Goal: Navigation & Orientation: Find specific page/section

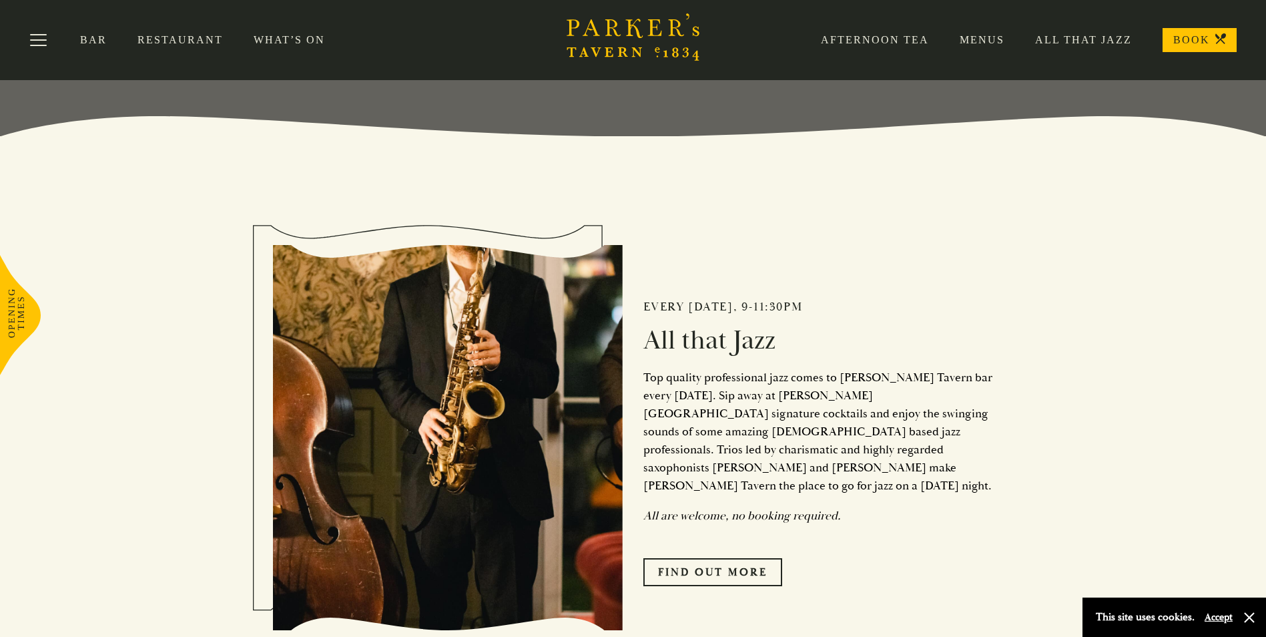
scroll to position [328, 0]
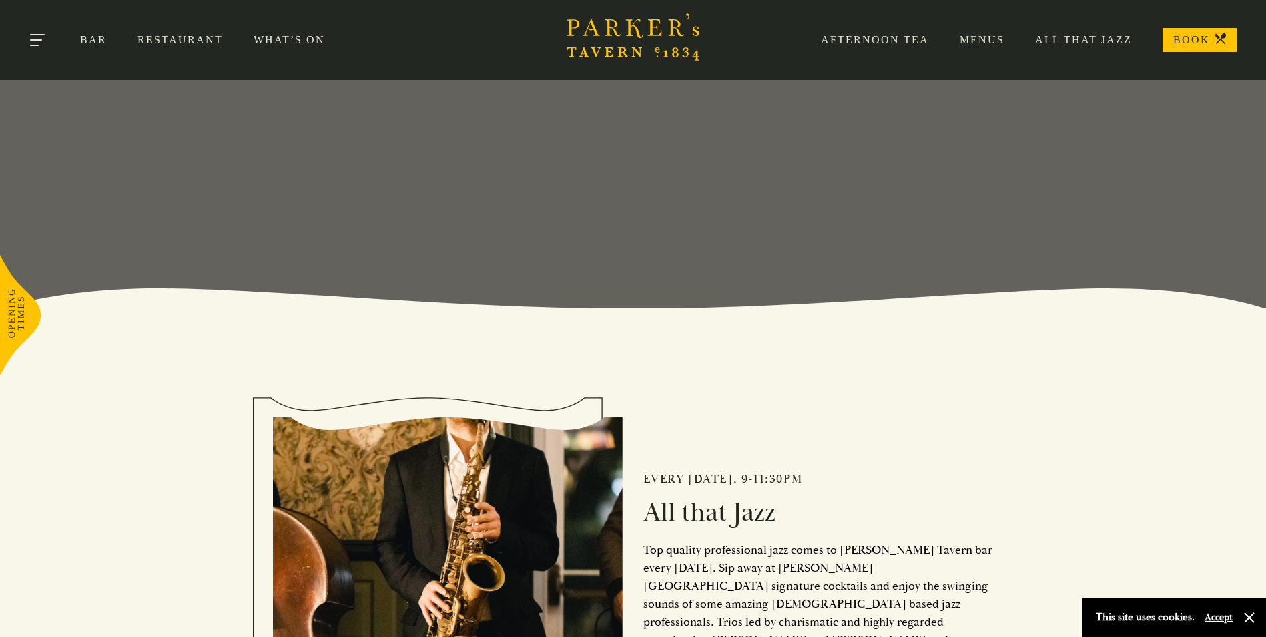
click at [39, 35] on button "Toggle navigation" at bounding box center [38, 42] width 57 height 57
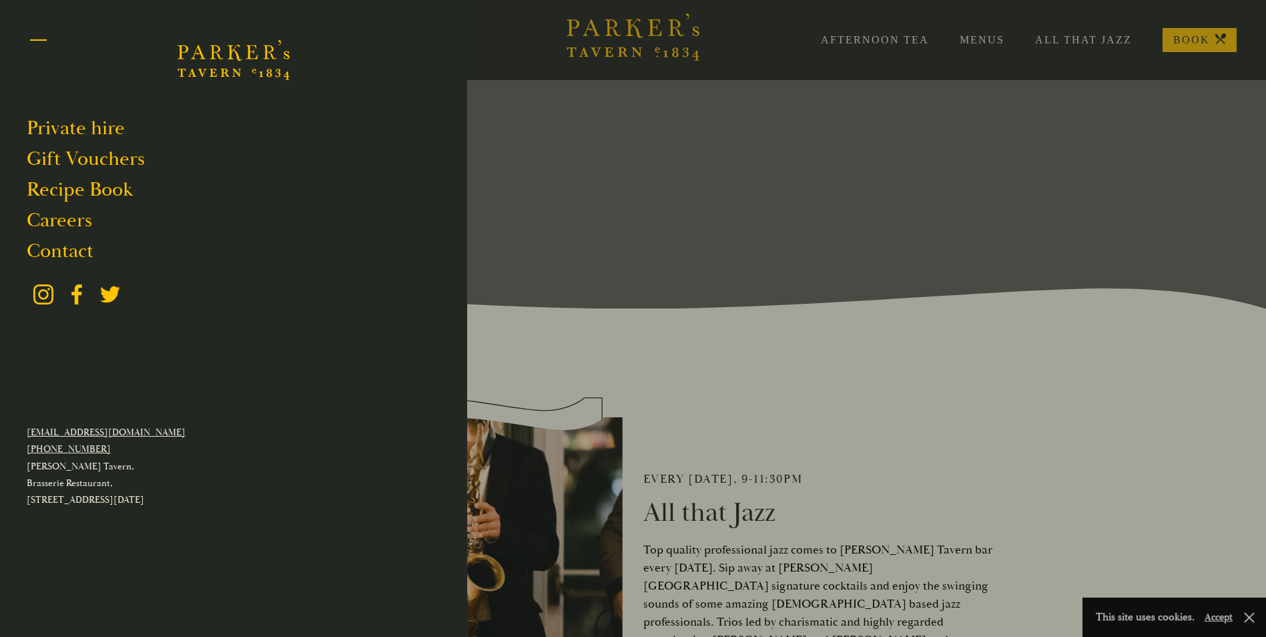
click at [39, 35] on button "Toggle navigation" at bounding box center [38, 42] width 57 height 57
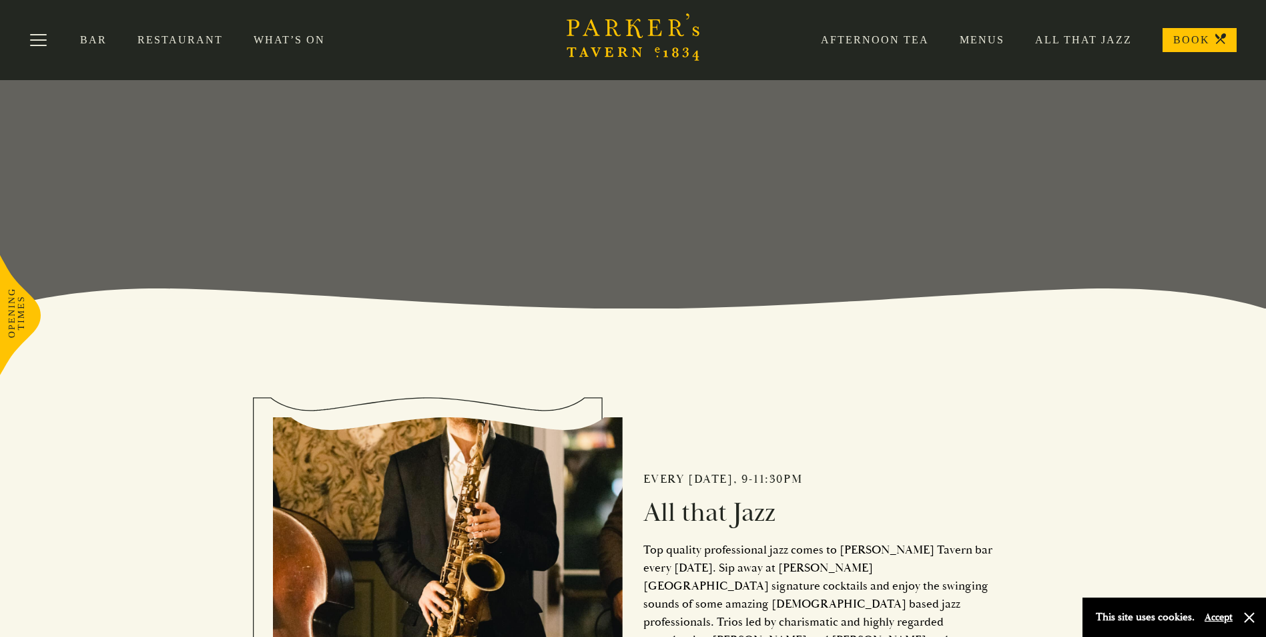
click at [986, 35] on link "Menus" at bounding box center [966, 39] width 75 height 13
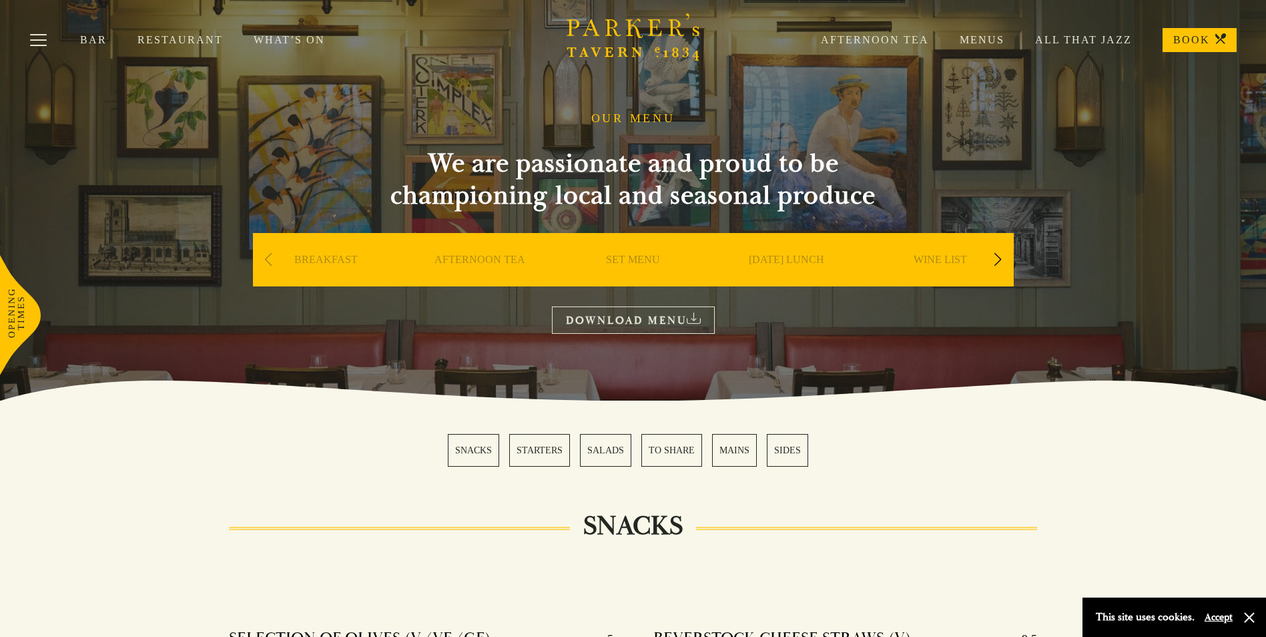
click at [1000, 261] on div "Next slide" at bounding box center [998, 259] width 18 height 29
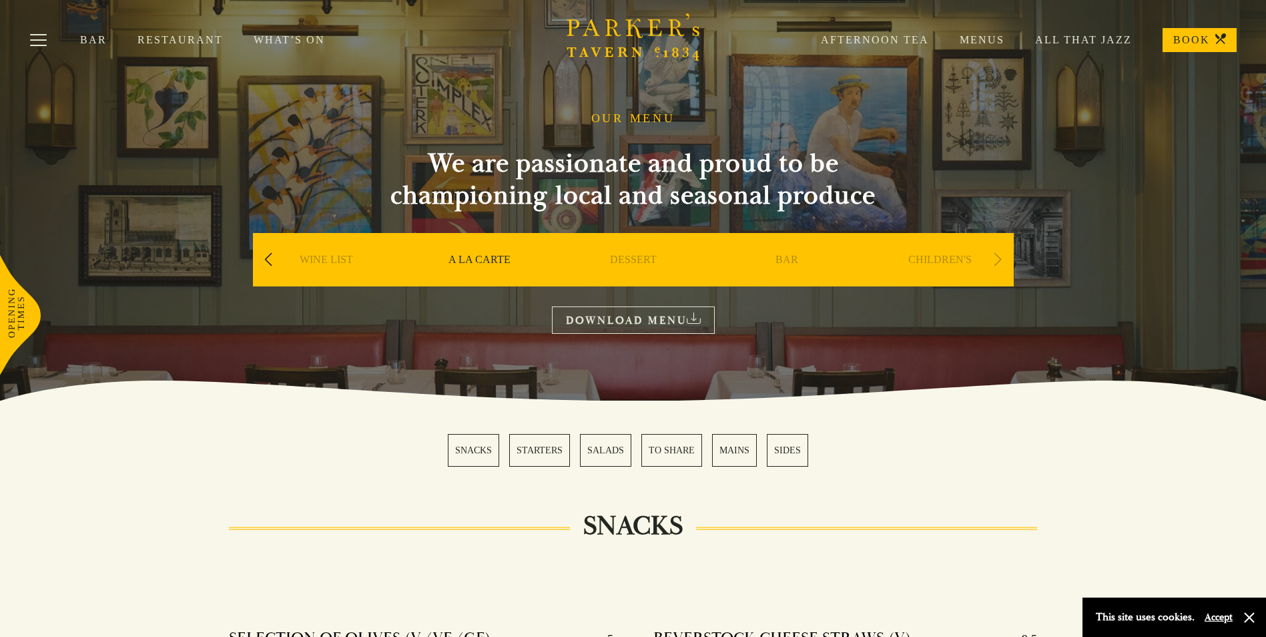
click at [994, 256] on div "Next slide" at bounding box center [998, 259] width 18 height 29
click at [279, 37] on link "What’s On" at bounding box center [305, 39] width 102 height 13
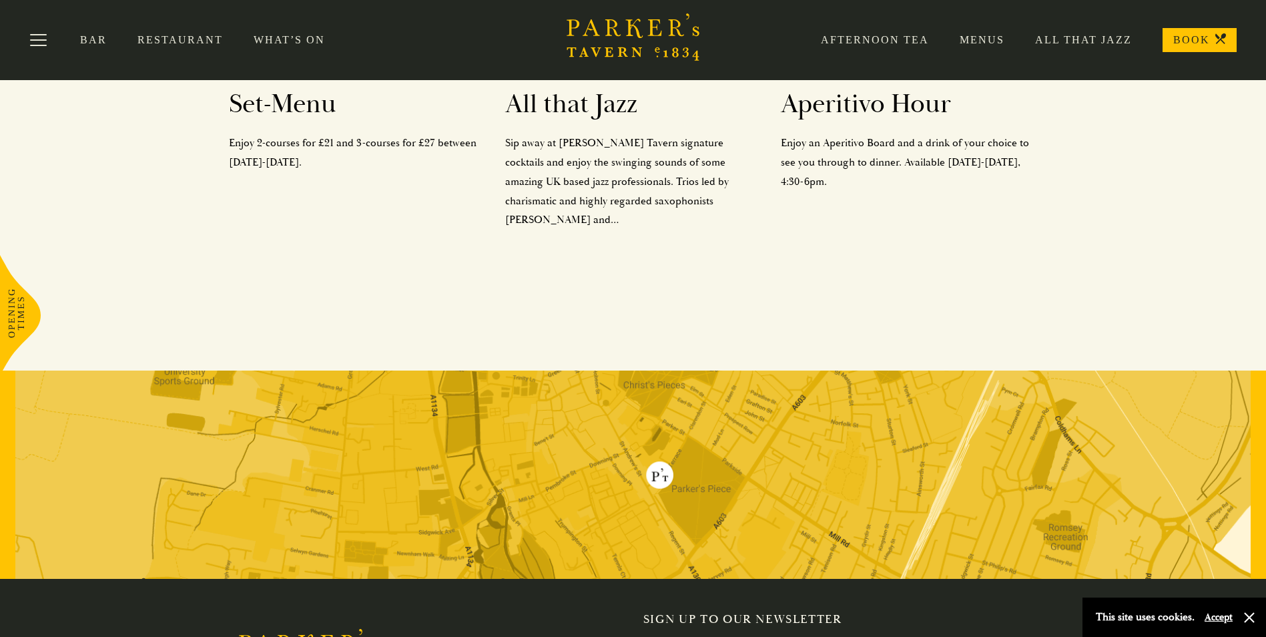
scroll to position [703, 0]
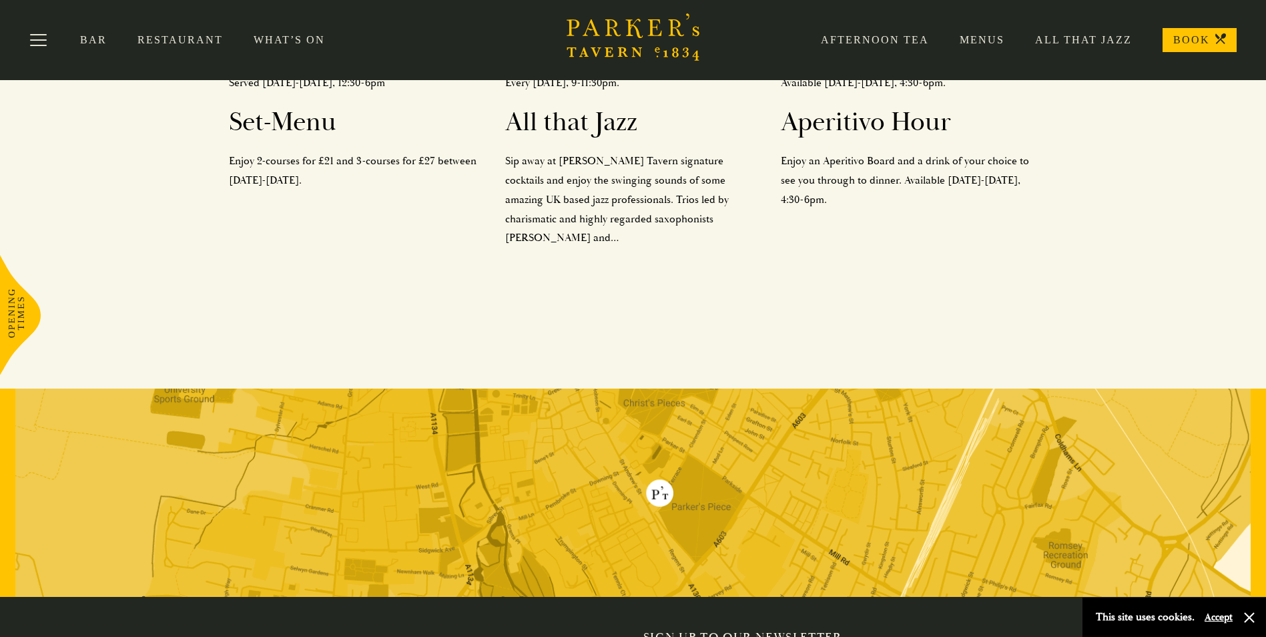
click at [183, 41] on link "Restaurant" at bounding box center [195, 39] width 116 height 13
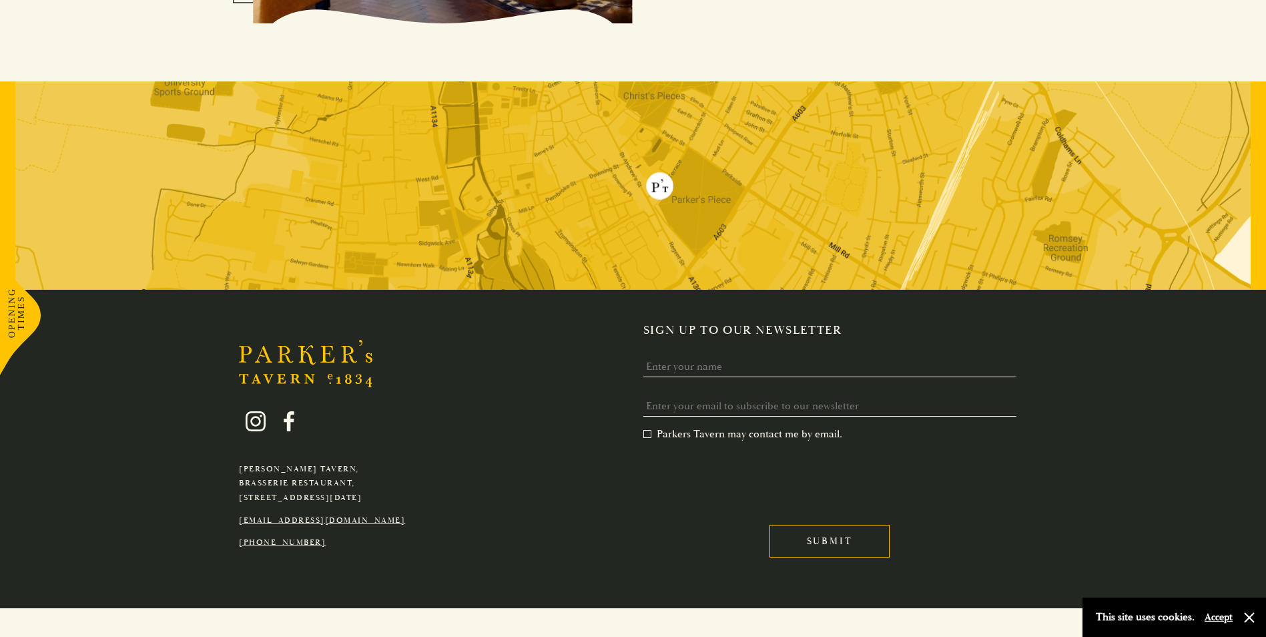
scroll to position [2615, 0]
